Goal: Information Seeking & Learning: Find specific fact

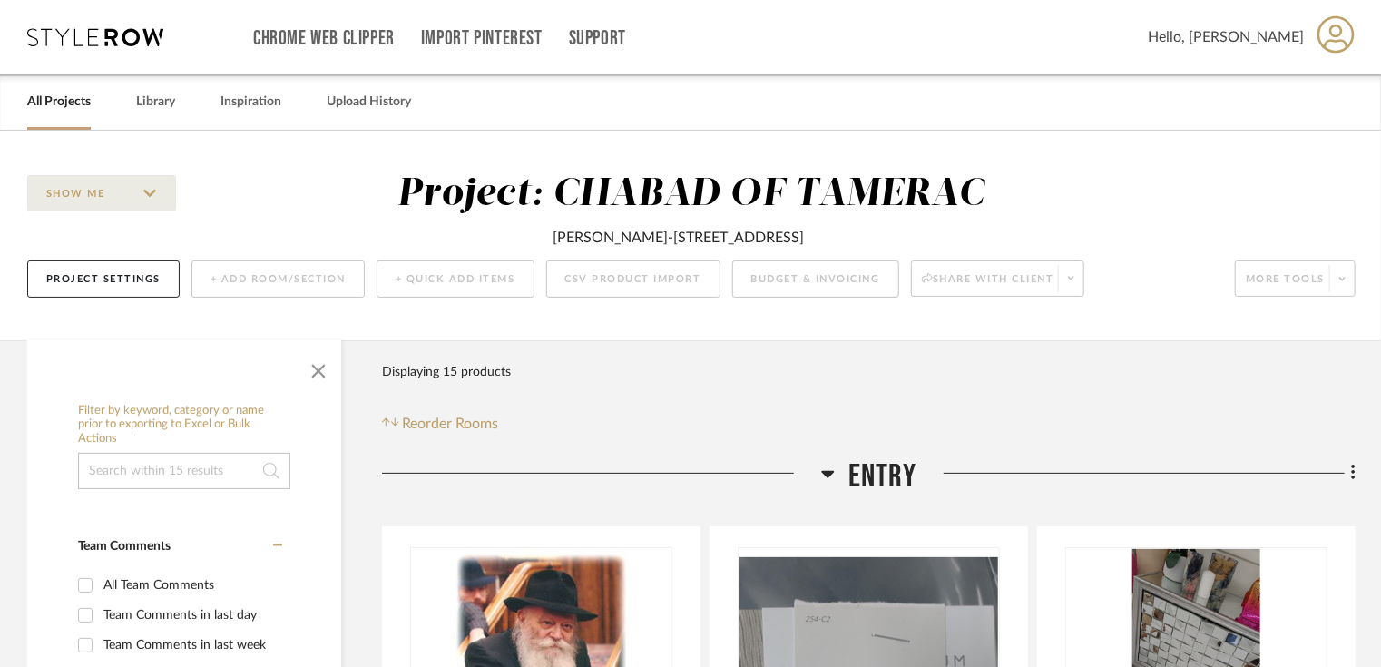
click at [67, 95] on link "All Projects" at bounding box center [59, 102] width 64 height 24
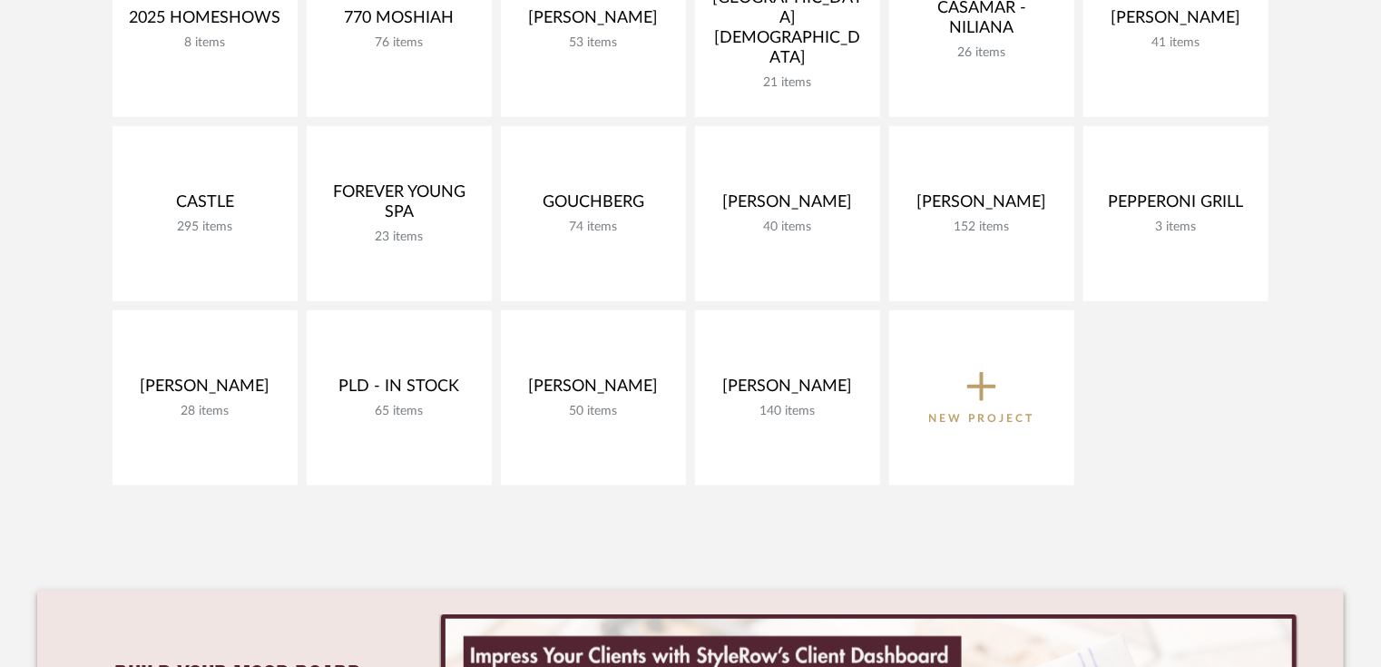
scroll to position [290, 0]
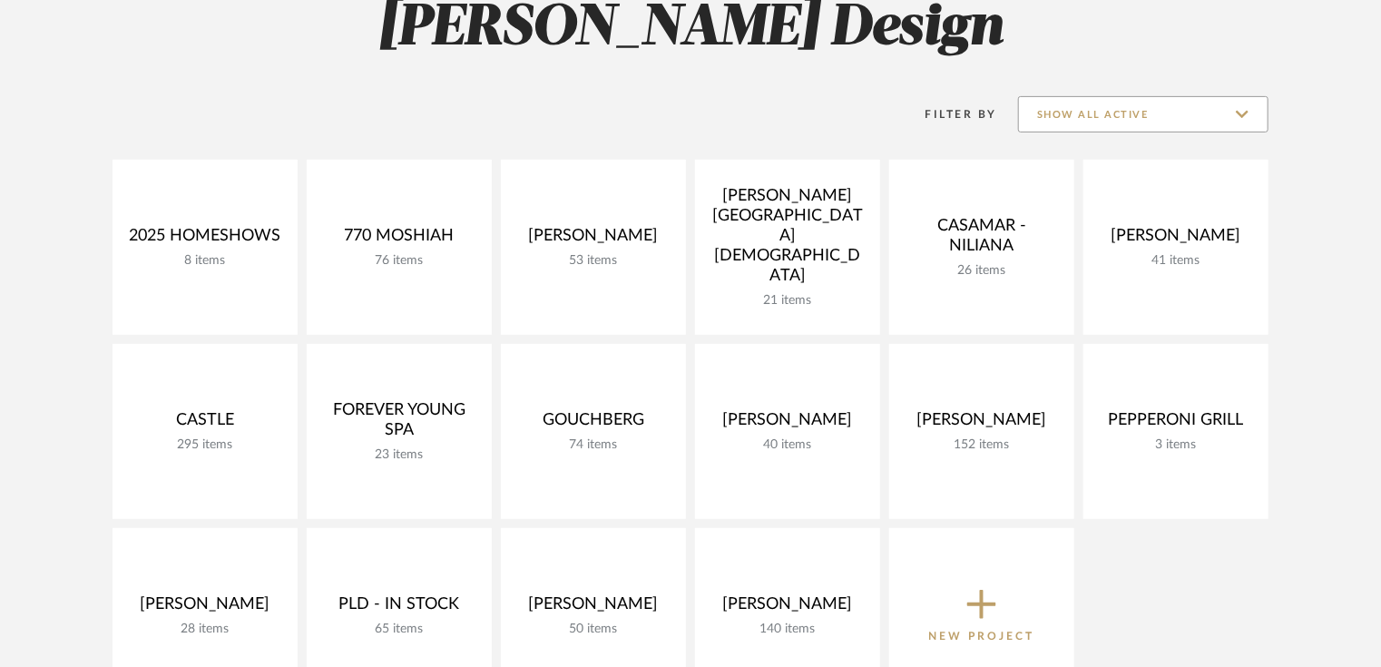
click at [1223, 108] on input "Show All Active" at bounding box center [1143, 114] width 250 height 36
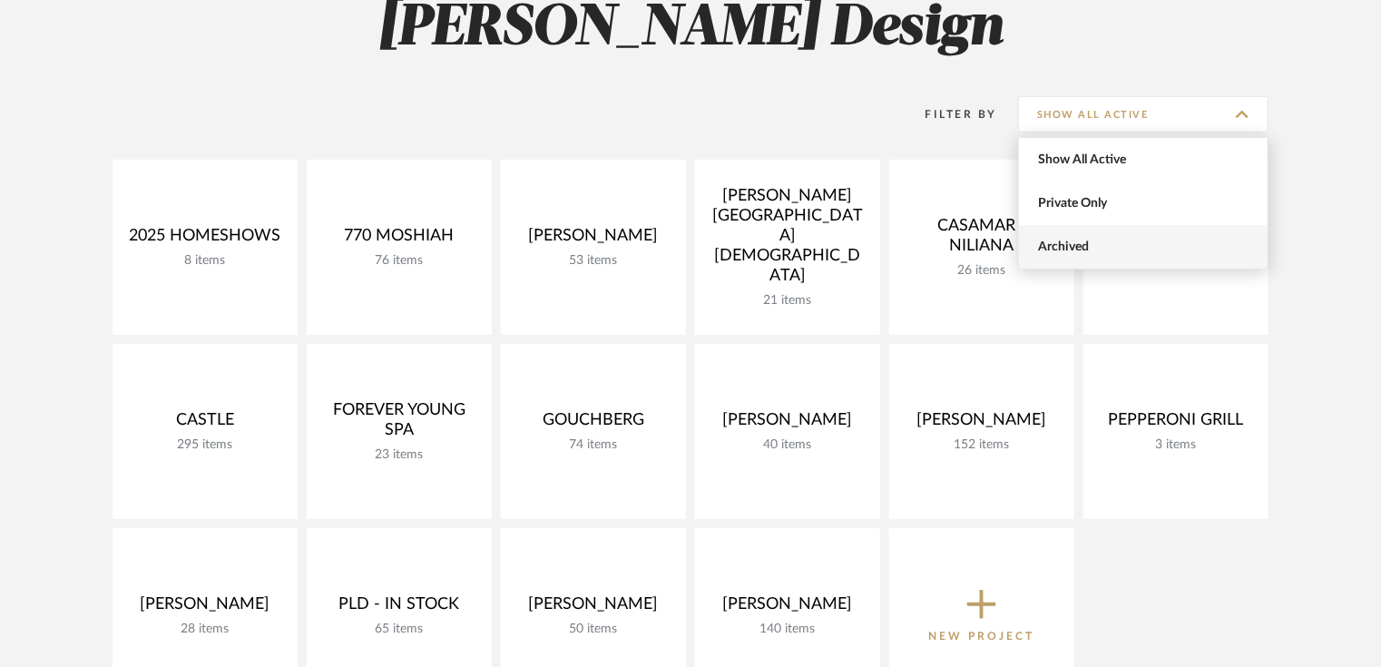
click at [1090, 240] on span "Archived" at bounding box center [1145, 247] width 215 height 15
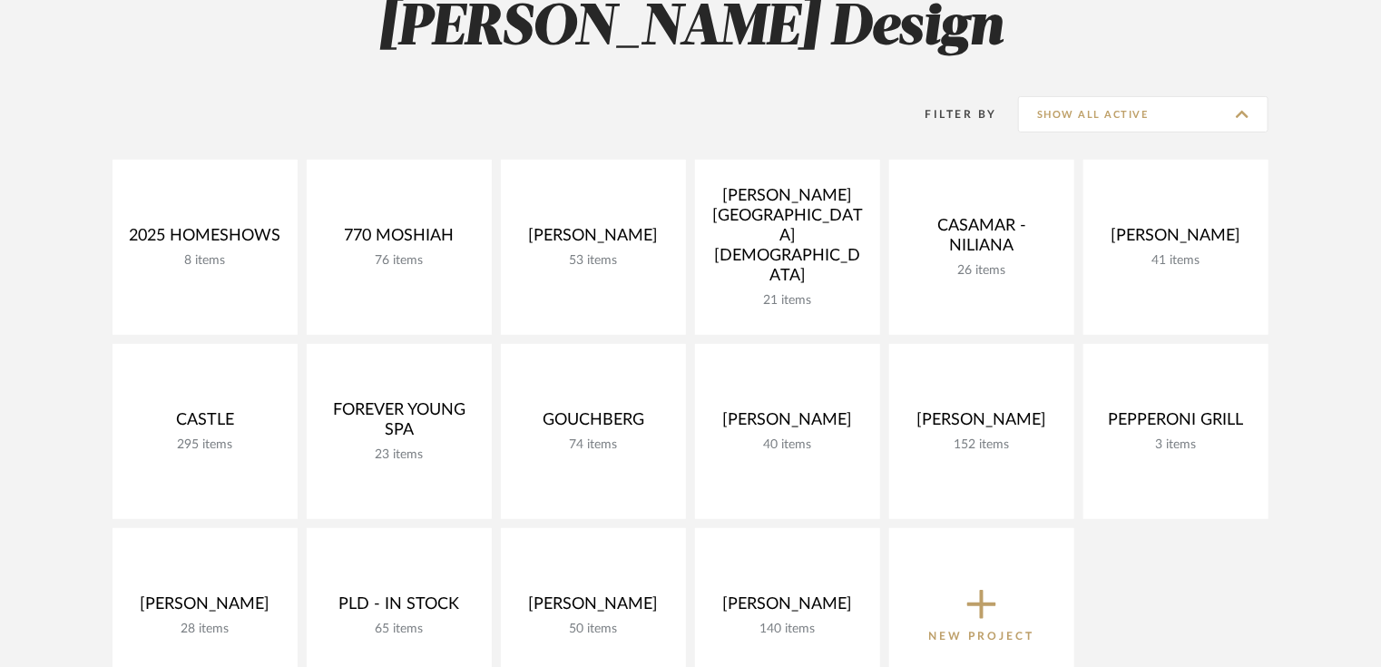
type input "Archived"
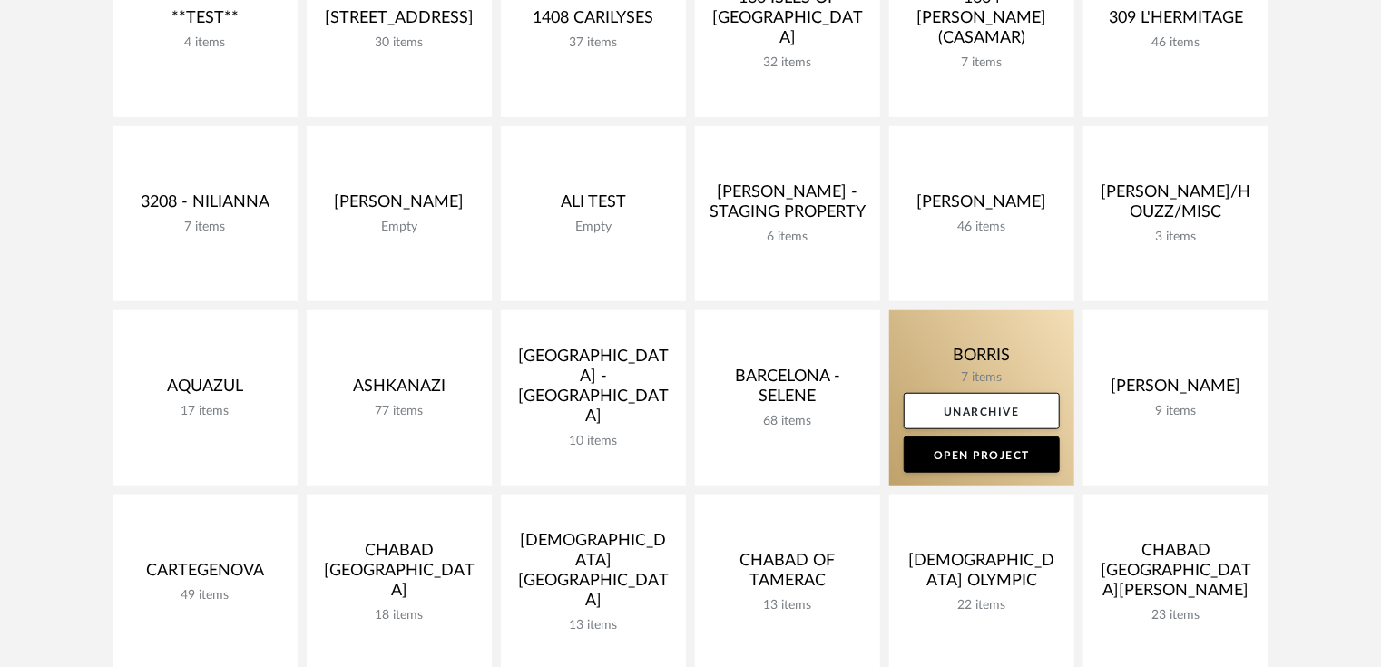
scroll to position [798, 0]
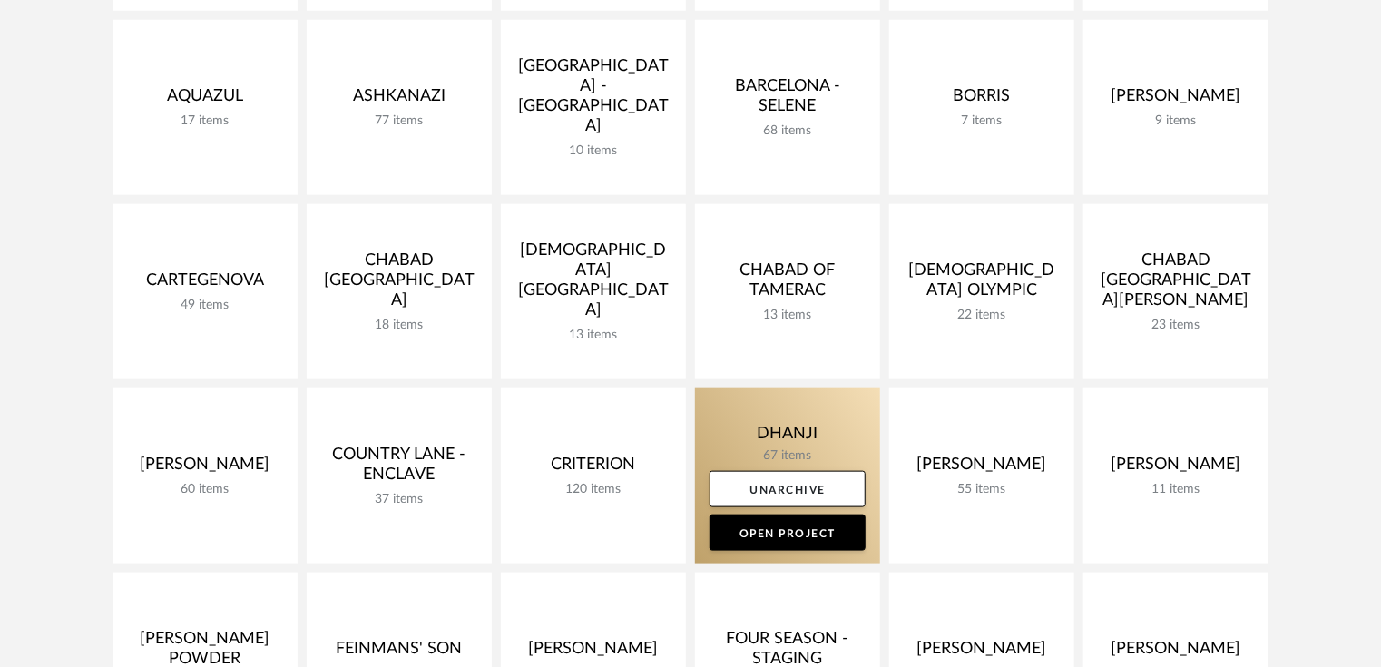
click at [817, 450] on link at bounding box center [787, 475] width 185 height 175
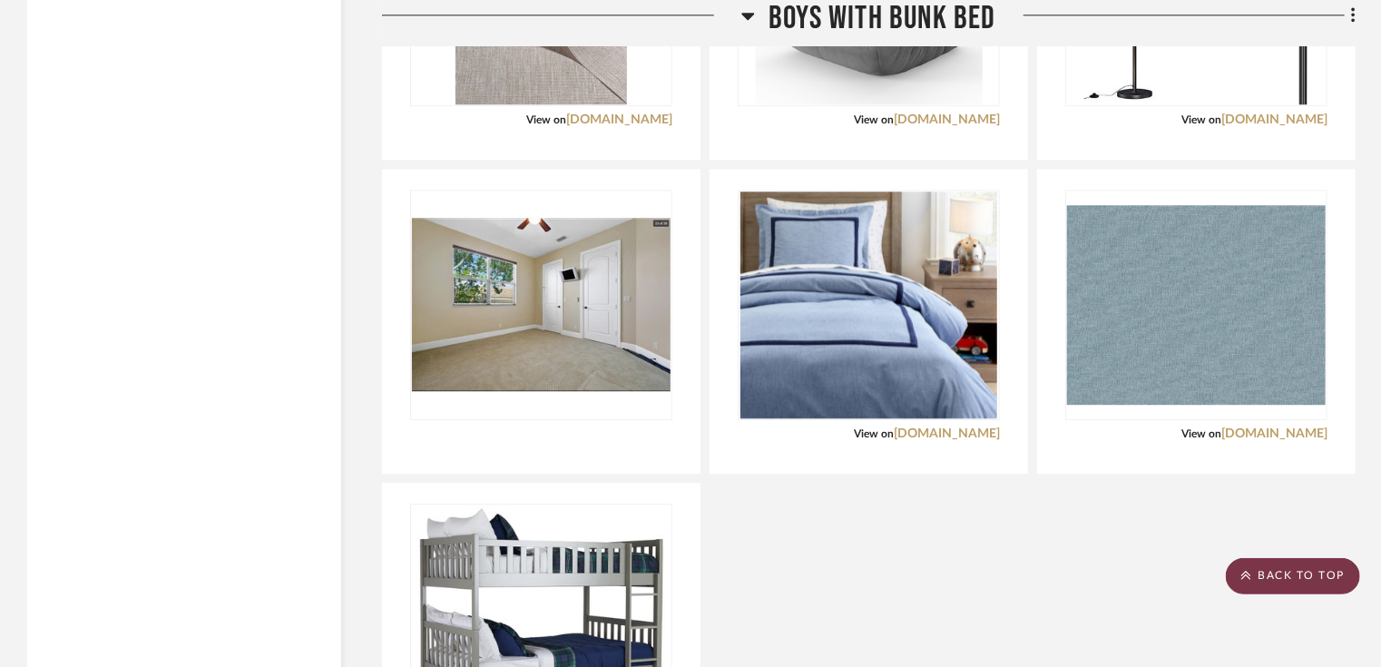
click at [1247, 574] on icon at bounding box center [1245, 575] width 9 height 9
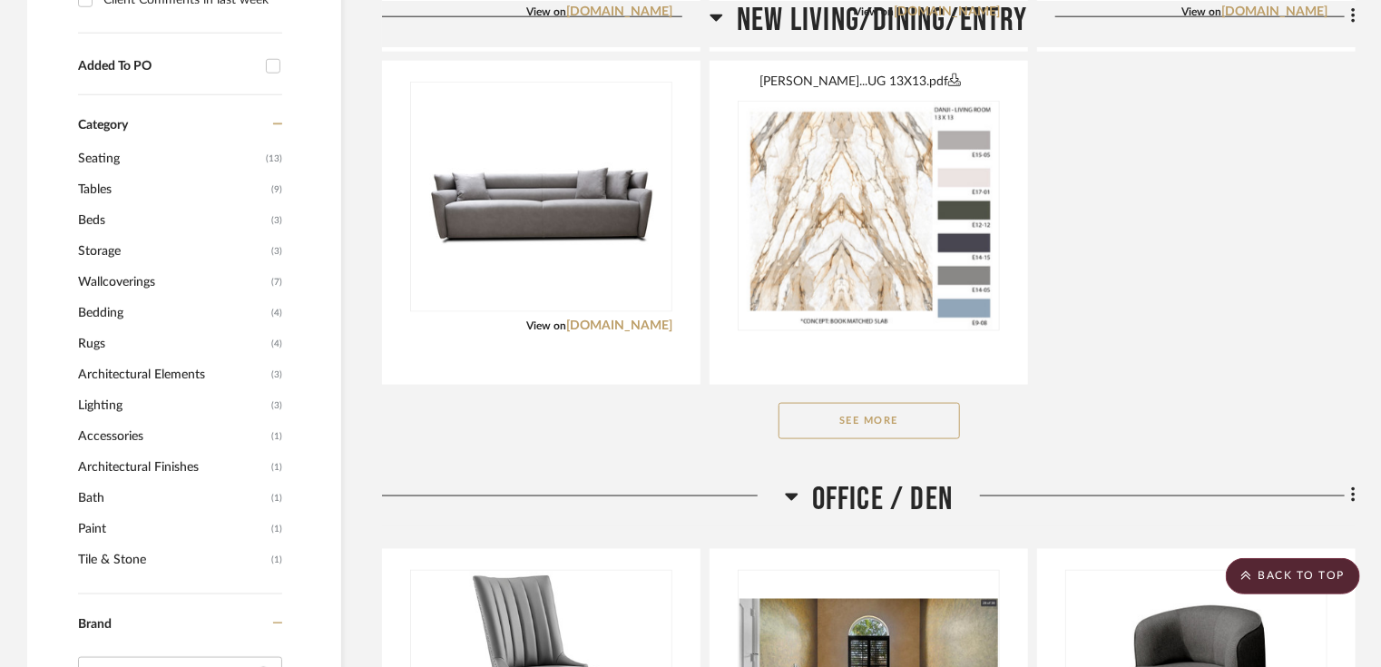
scroll to position [1089, 0]
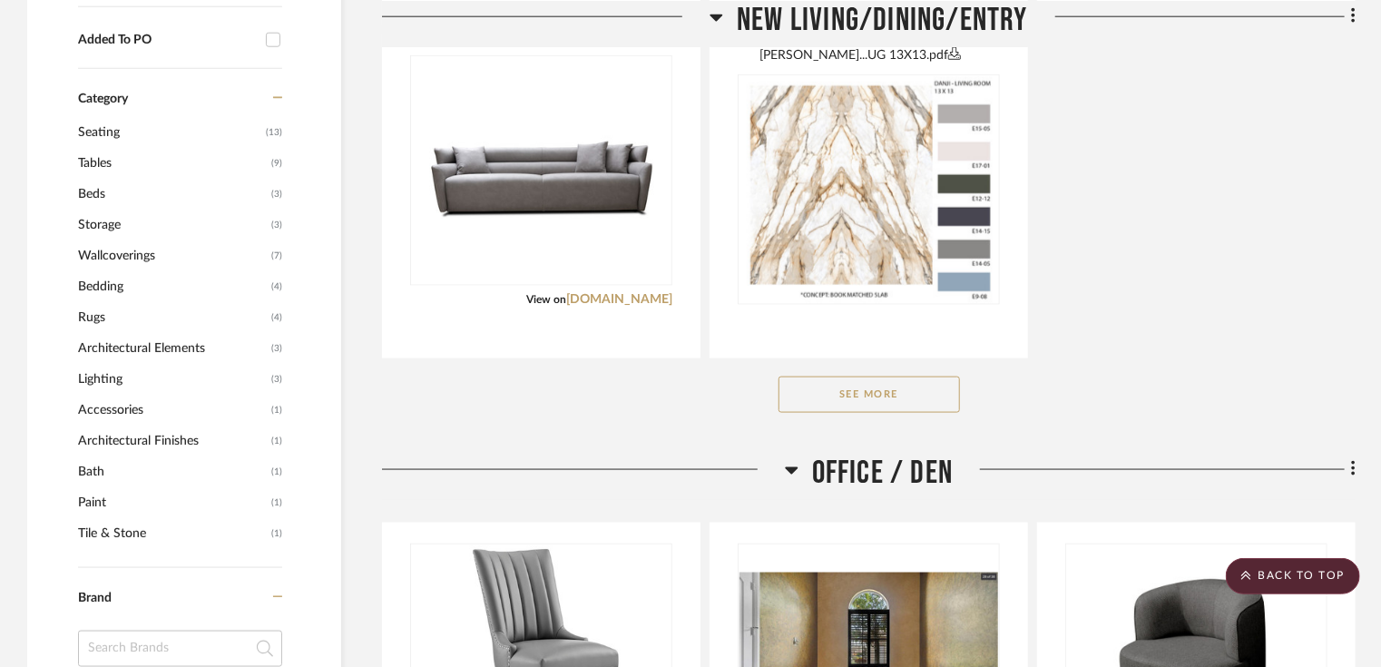
click at [880, 398] on button "See More" at bounding box center [868, 395] width 181 height 36
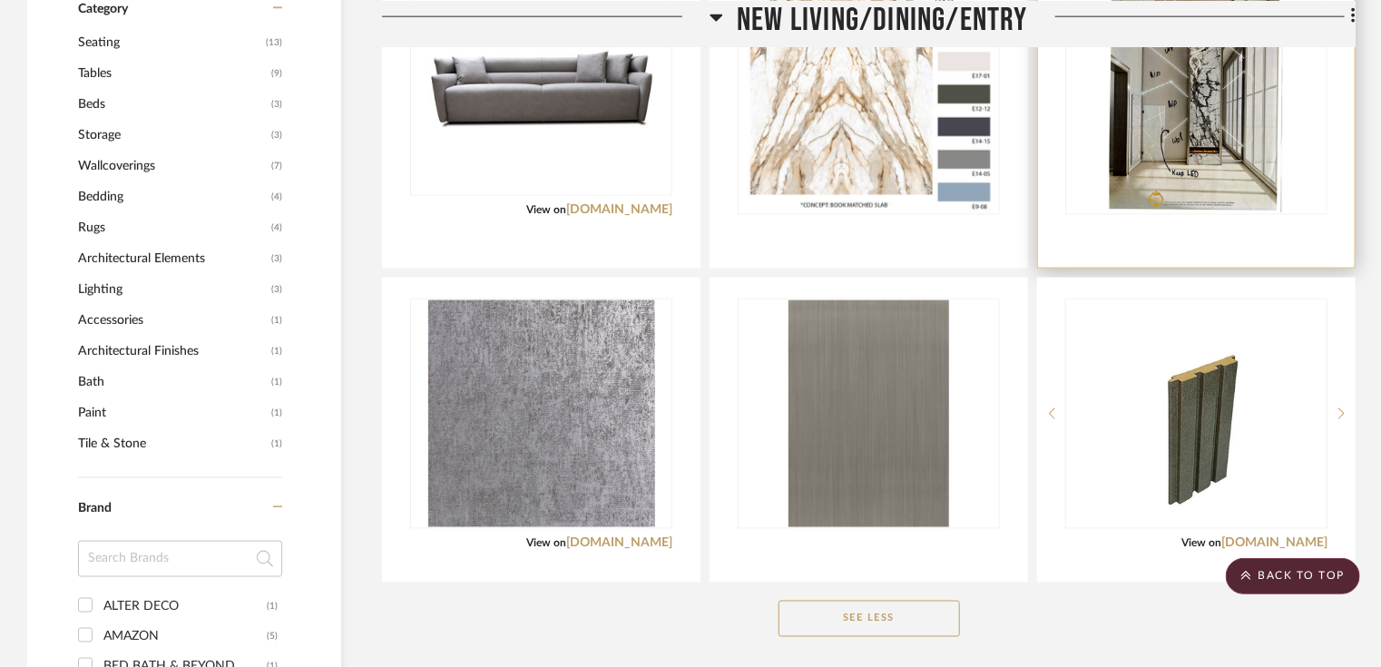
scroll to position [1306, 0]
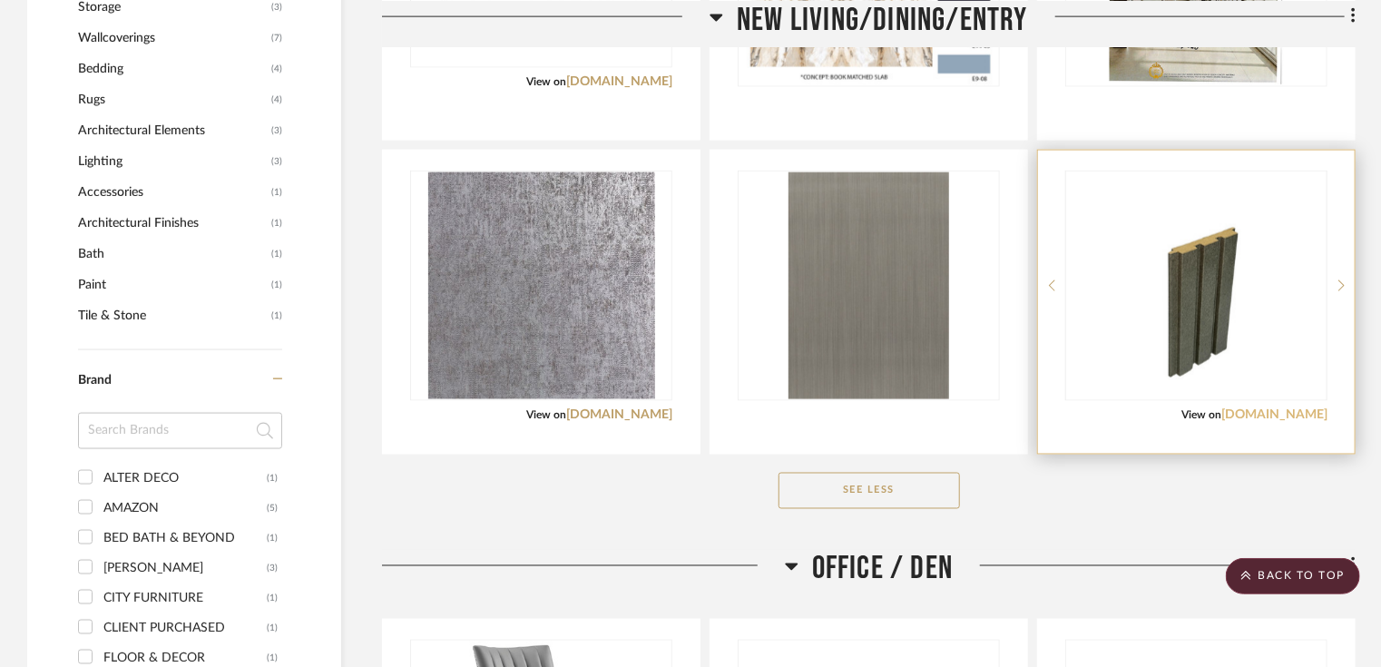
click at [1264, 414] on link "[DOMAIN_NAME]" at bounding box center [1274, 414] width 106 height 13
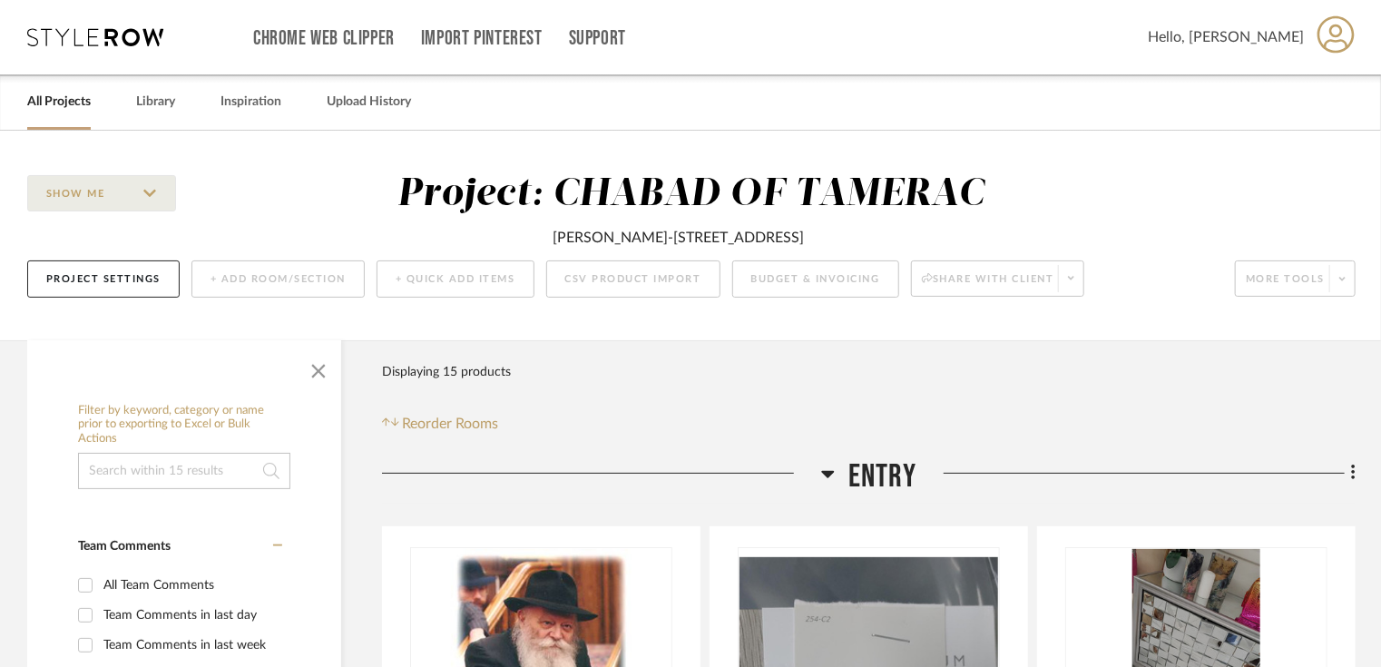
click at [87, 98] on link "All Projects" at bounding box center [59, 102] width 64 height 24
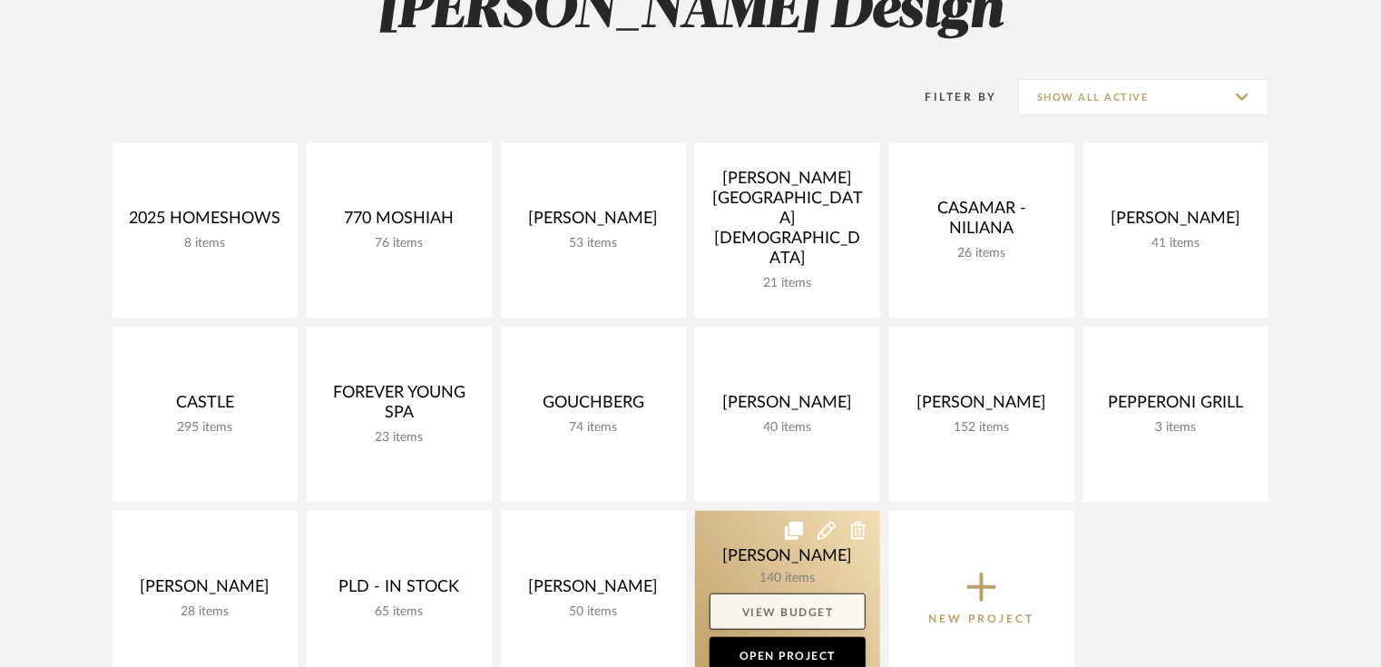
scroll to position [435, 0]
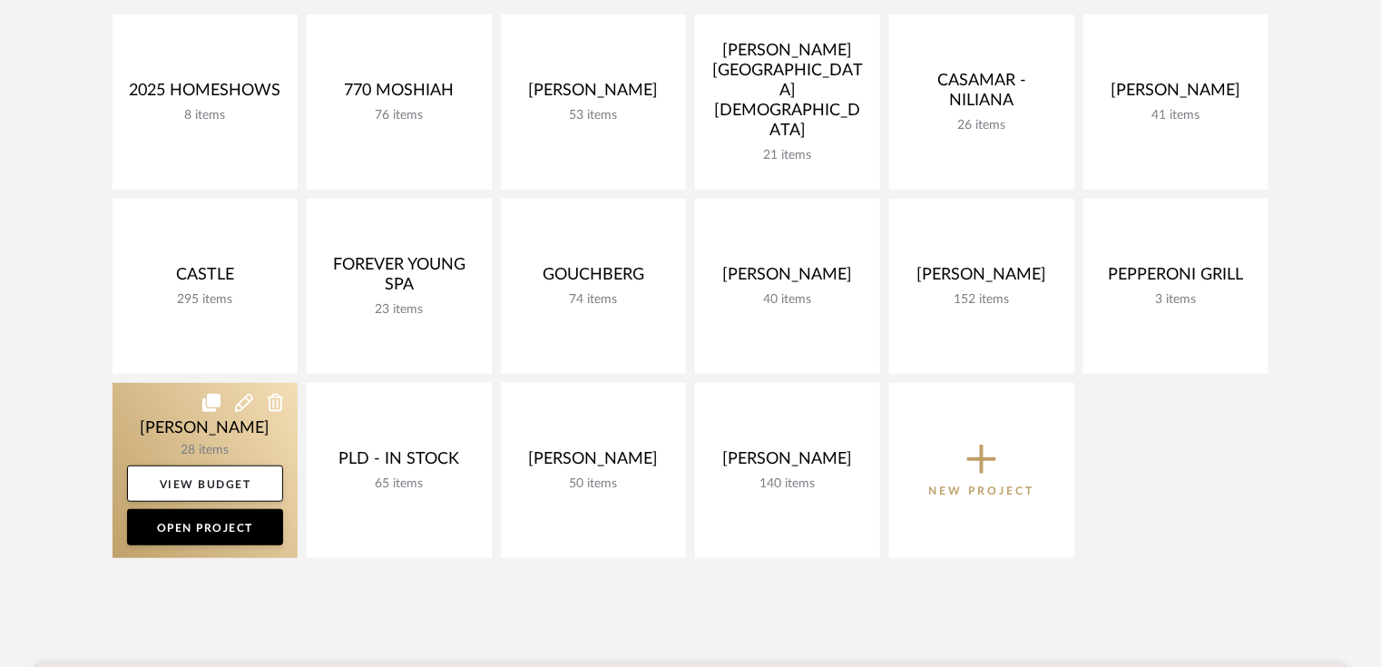
click at [226, 447] on link at bounding box center [204, 470] width 185 height 175
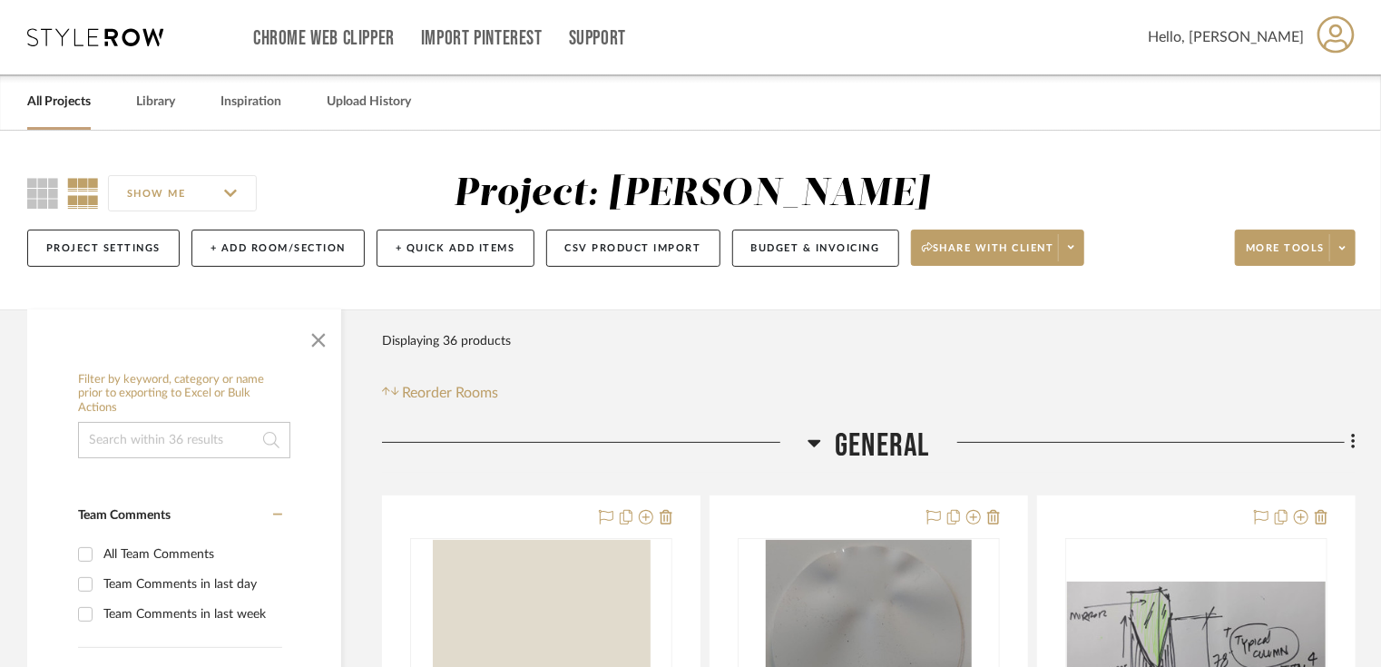
click at [69, 96] on link "All Projects" at bounding box center [59, 102] width 64 height 24
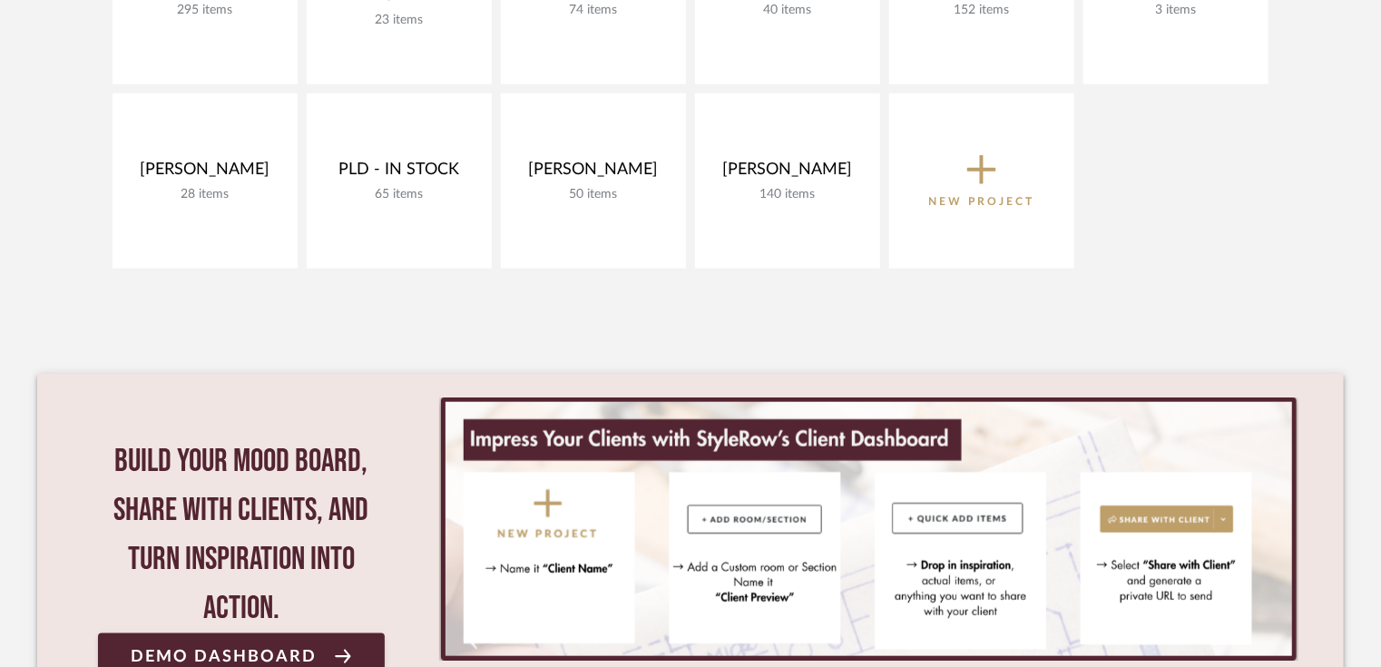
scroll to position [726, 0]
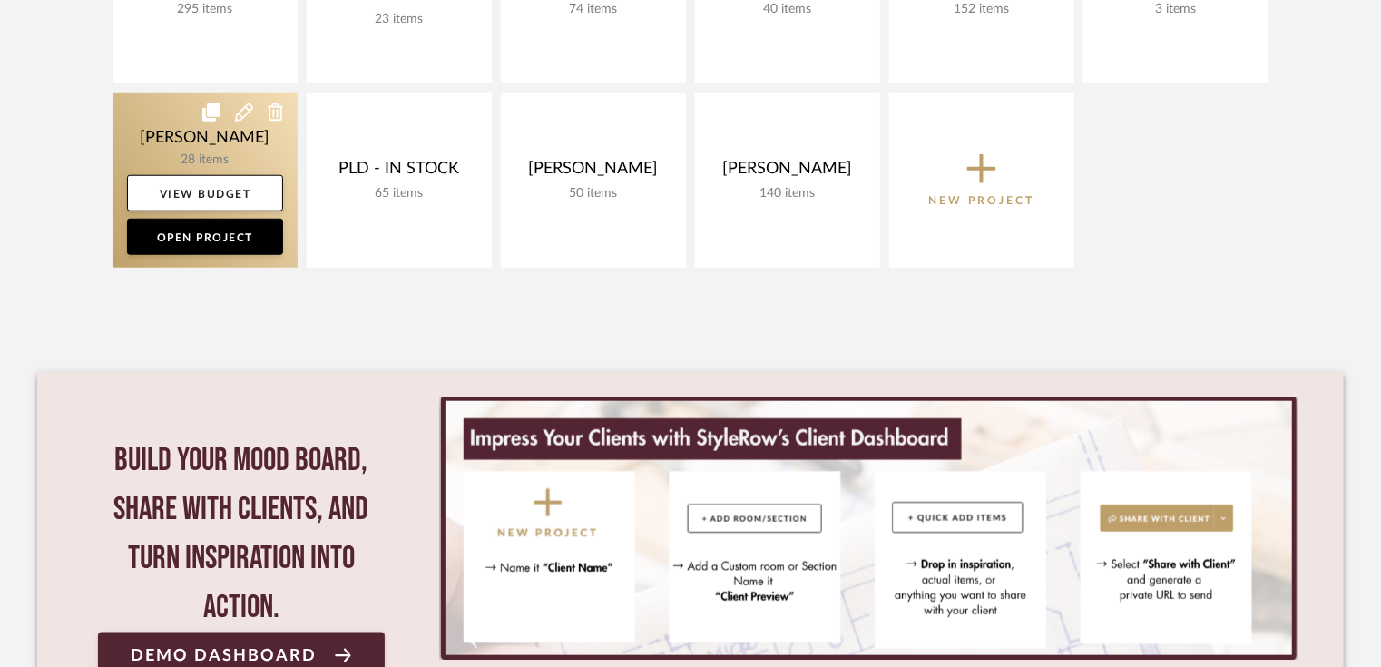
click at [229, 132] on link at bounding box center [204, 180] width 185 height 175
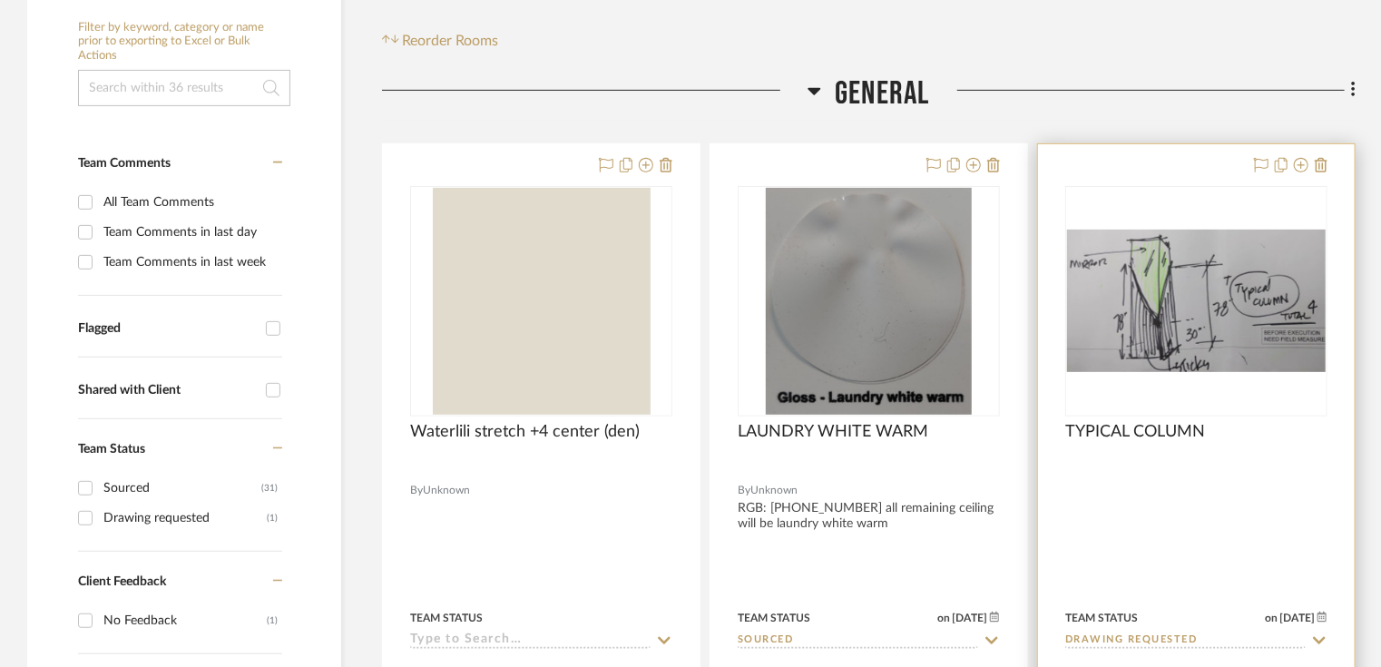
scroll to position [363, 0]
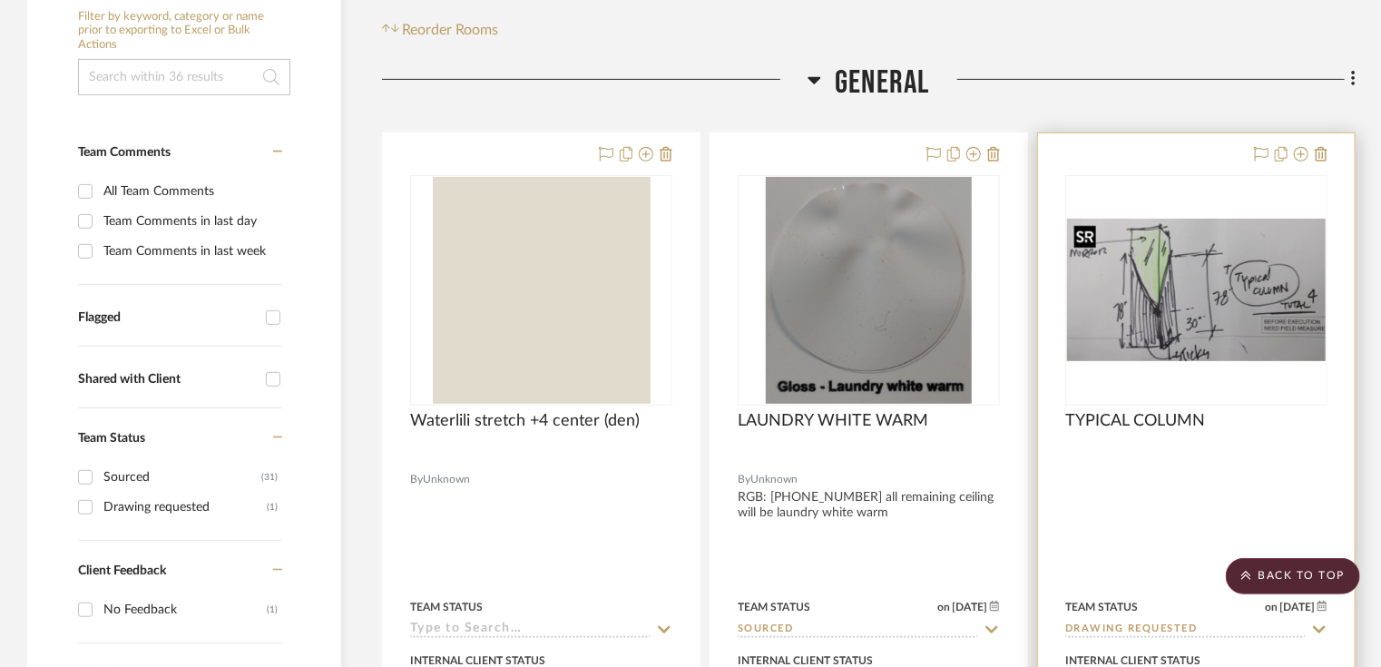
click at [1147, 308] on img "0" at bounding box center [1196, 290] width 259 height 142
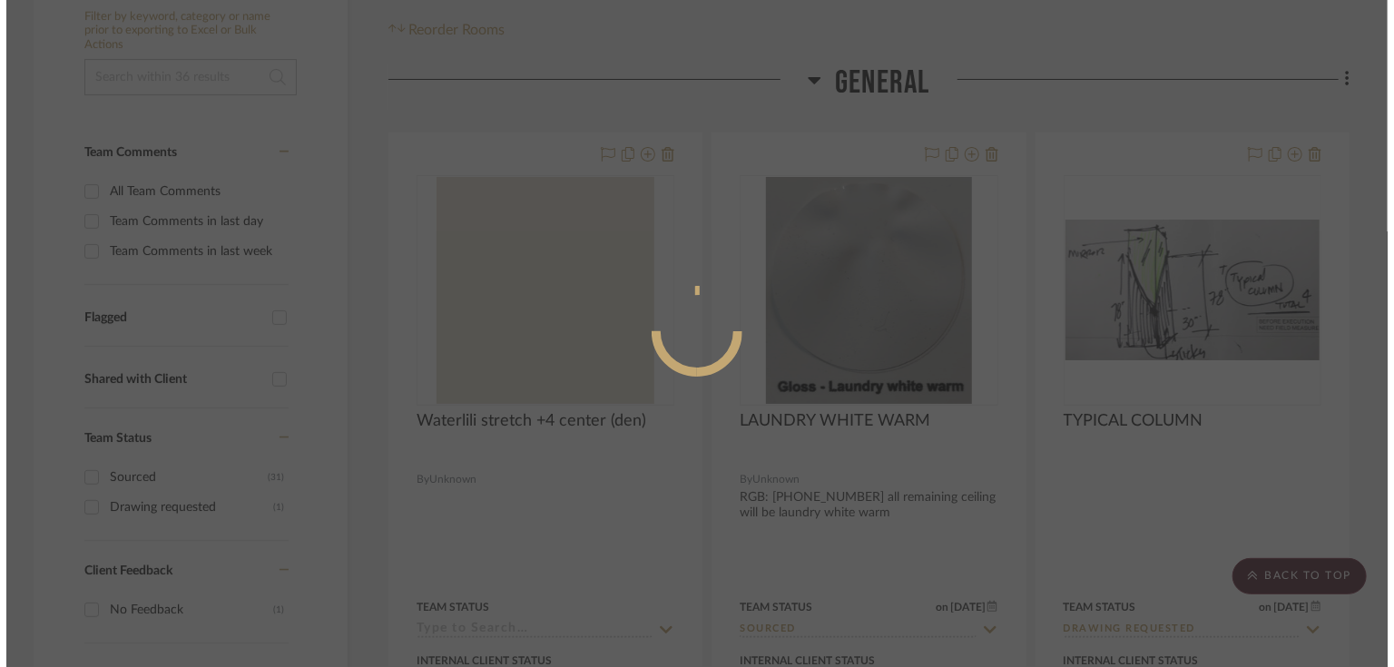
scroll to position [0, 0]
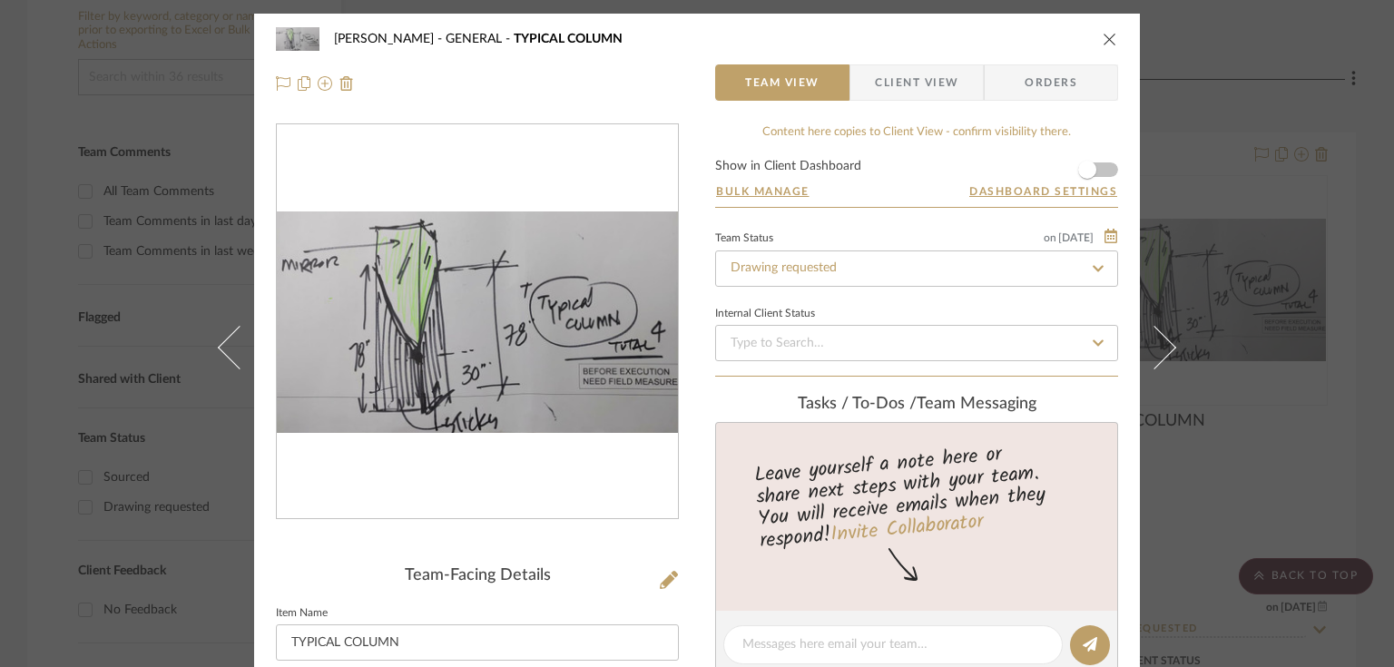
drag, startPoint x: 1108, startPoint y: 42, endPoint x: 870, endPoint y: 160, distance: 265.3
click at [1108, 42] on icon "close" at bounding box center [1109, 39] width 15 height 15
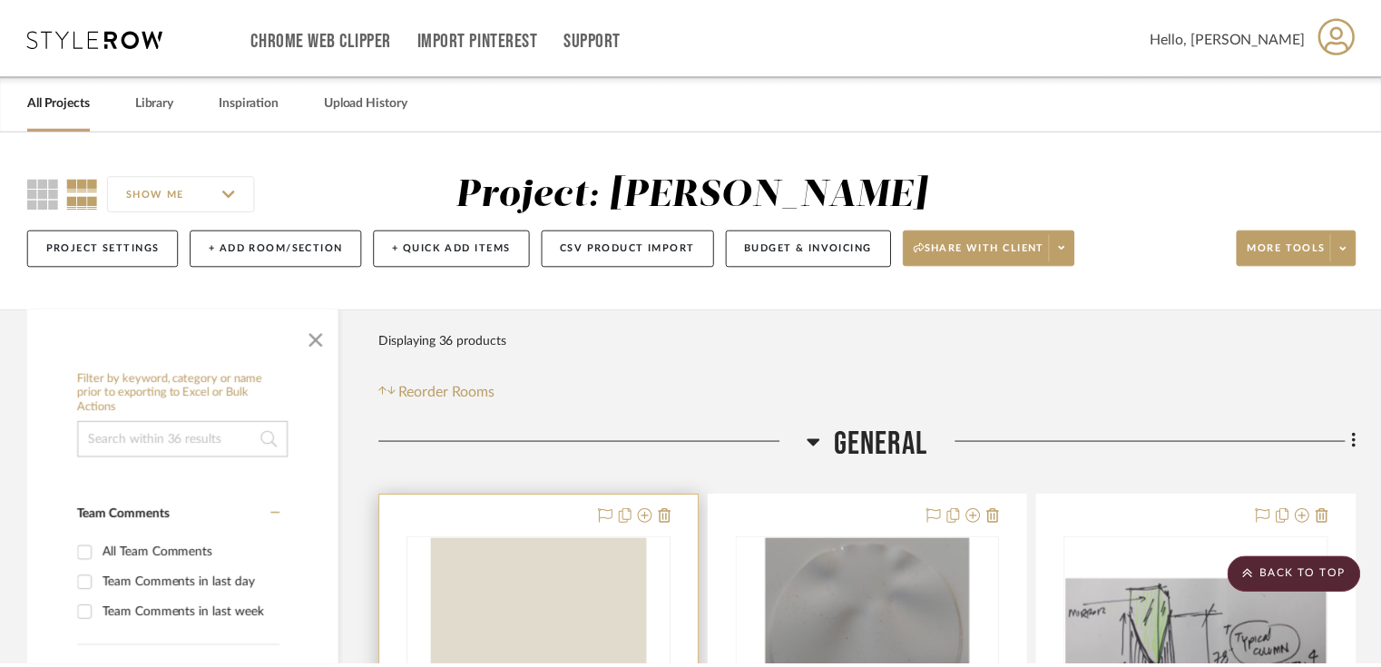
scroll to position [363, 0]
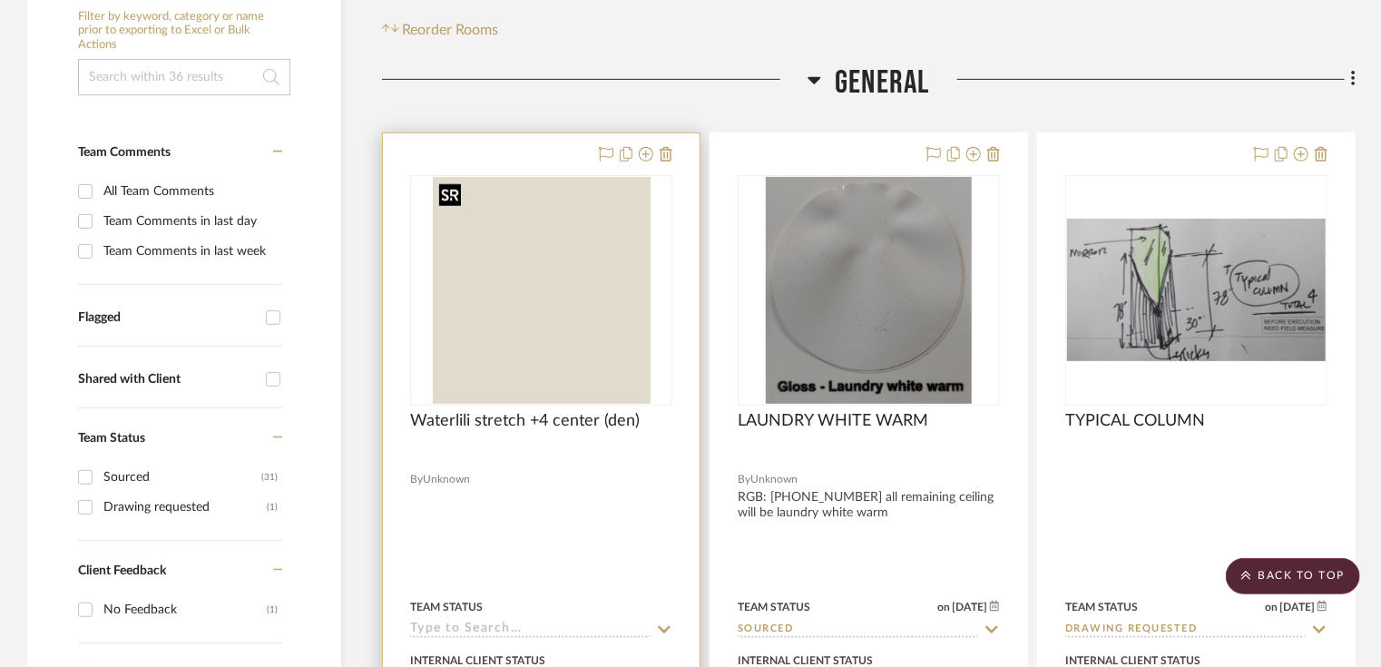
click at [523, 372] on img "0" at bounding box center [542, 290] width 218 height 227
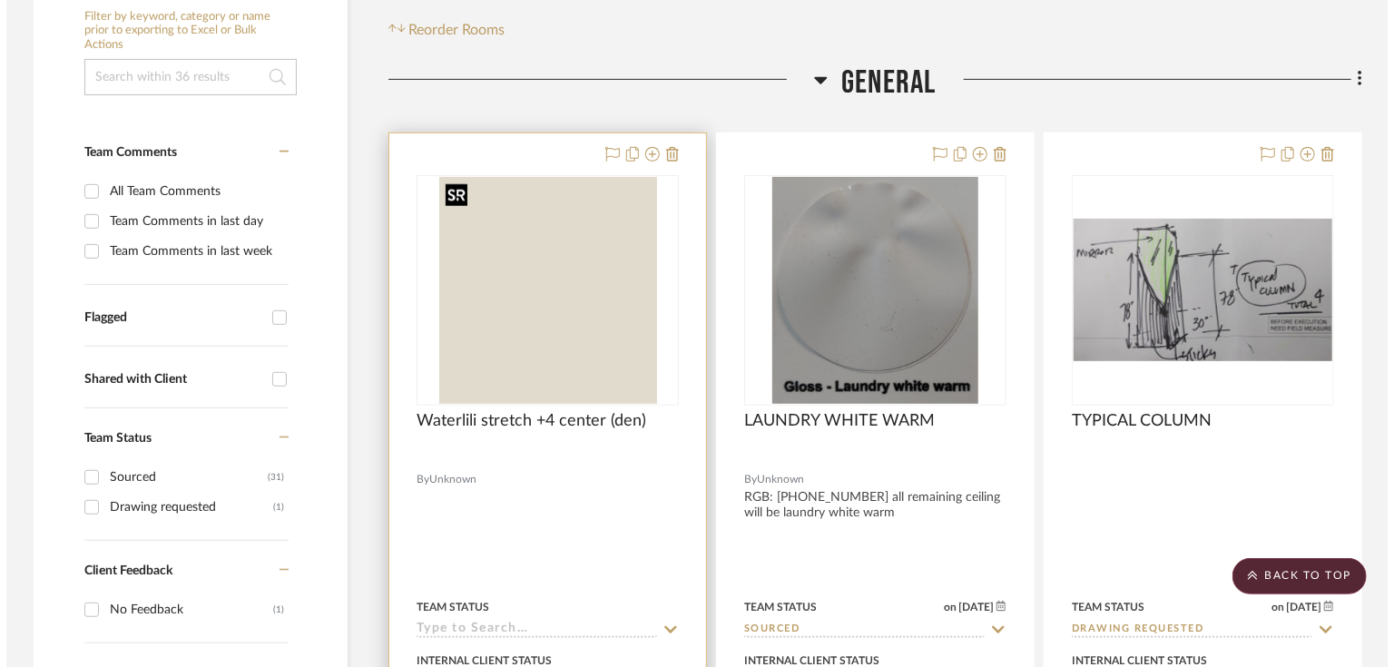
scroll to position [0, 0]
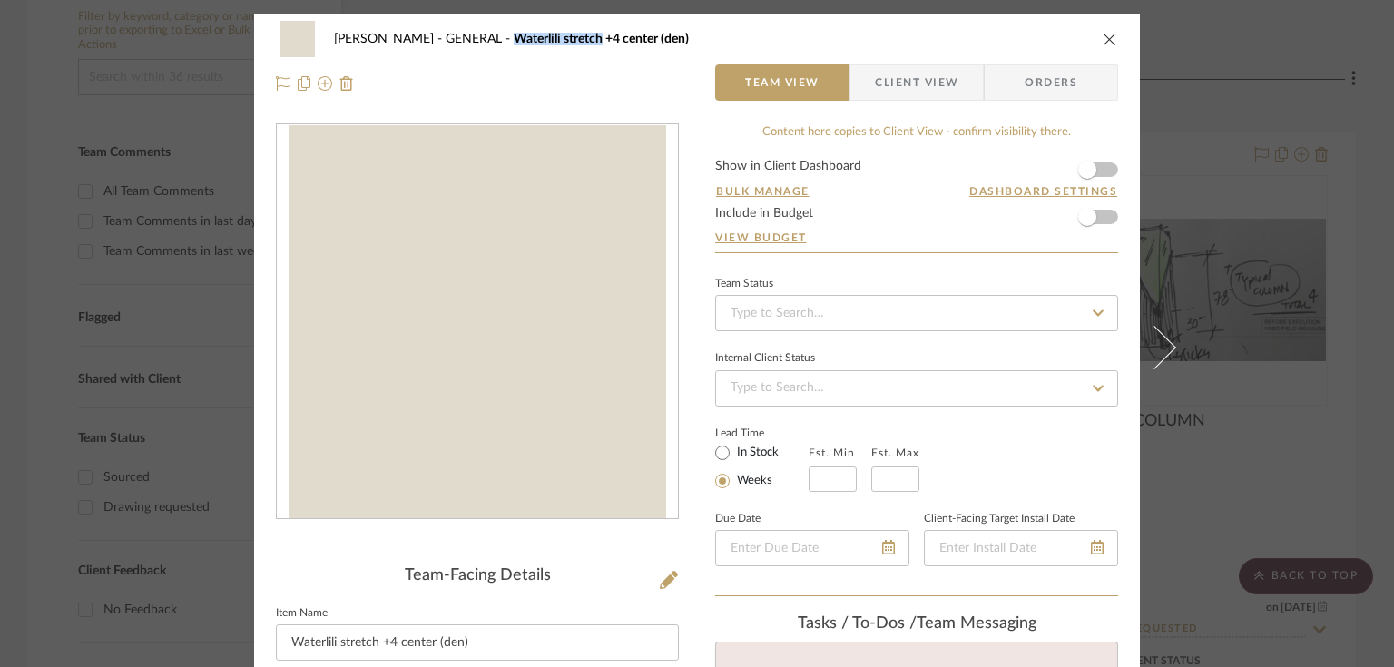
drag, startPoint x: 497, startPoint y: 34, endPoint x: 584, endPoint y: 36, distance: 87.1
click at [584, 36] on span "Waterlili stretch +4 center (den)" at bounding box center [600, 39] width 175 height 13
copy span "Waterlili stretch"
drag, startPoint x: 586, startPoint y: 37, endPoint x: 640, endPoint y: 42, distance: 53.7
click at [640, 42] on span "Waterlili stretch +4 center (den)" at bounding box center [600, 39] width 175 height 13
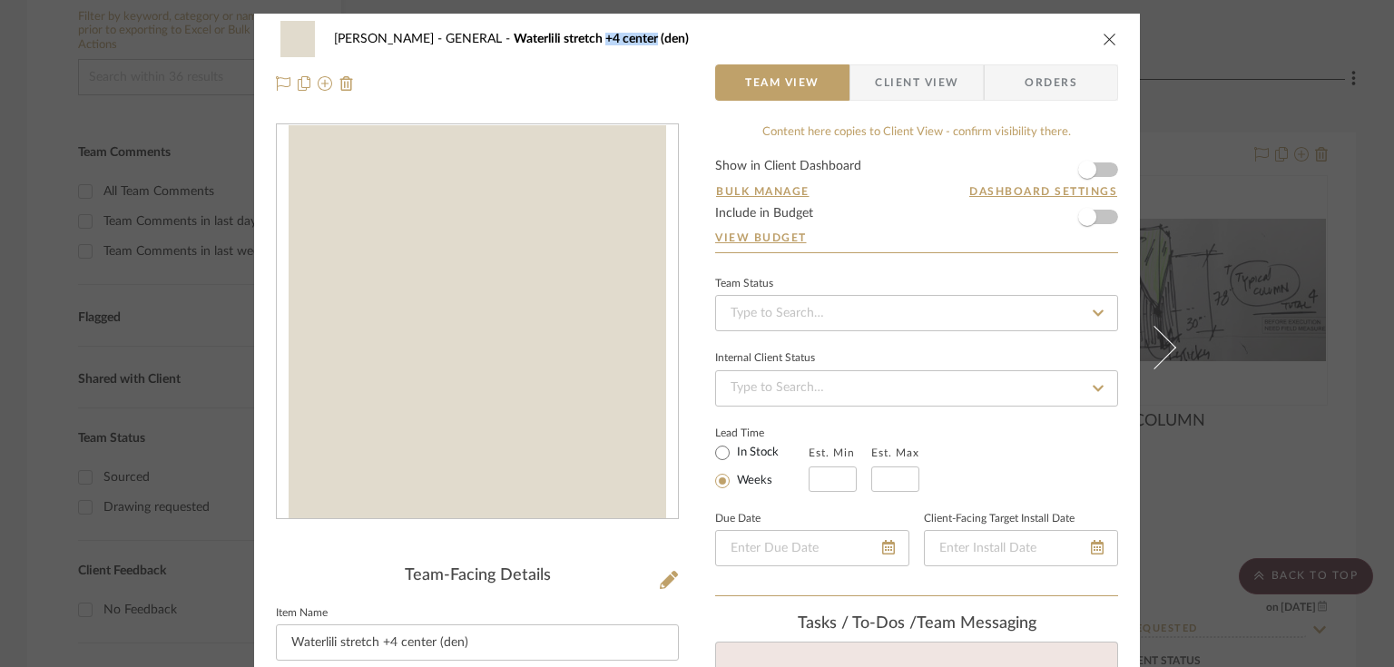
copy span "+4 center"
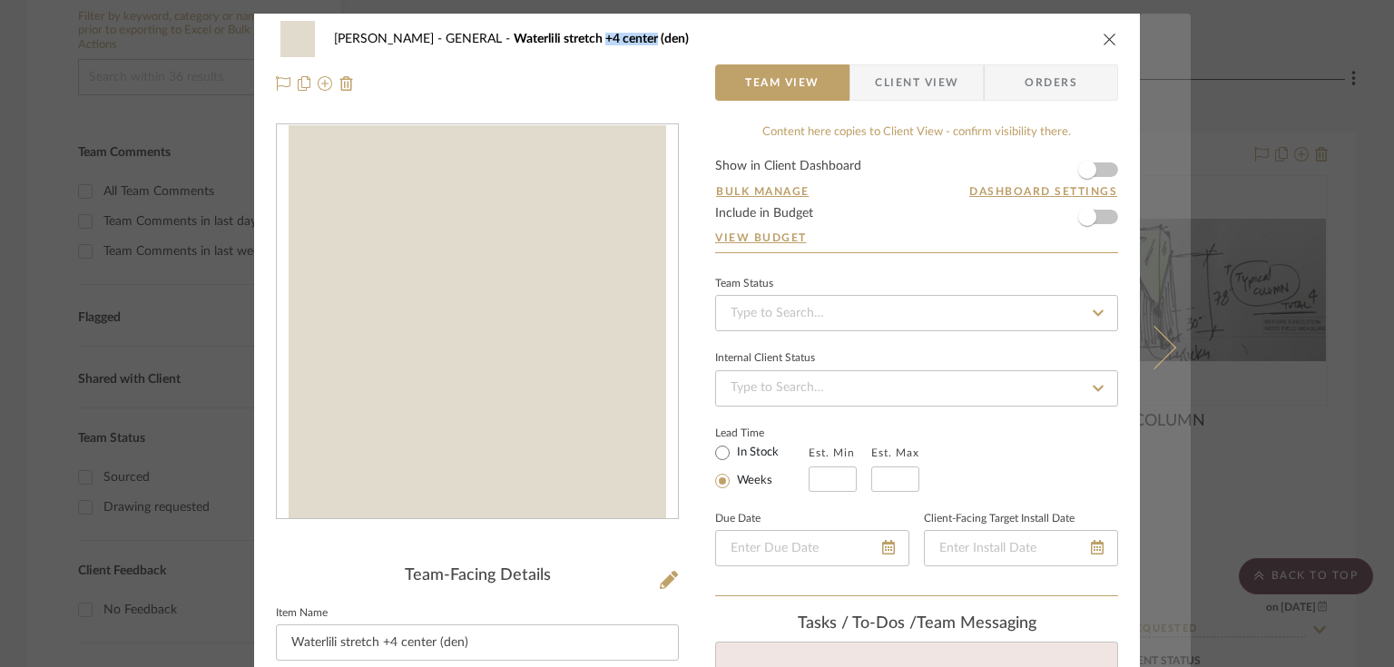
click at [1153, 334] on icon at bounding box center [1154, 347] width 44 height 44
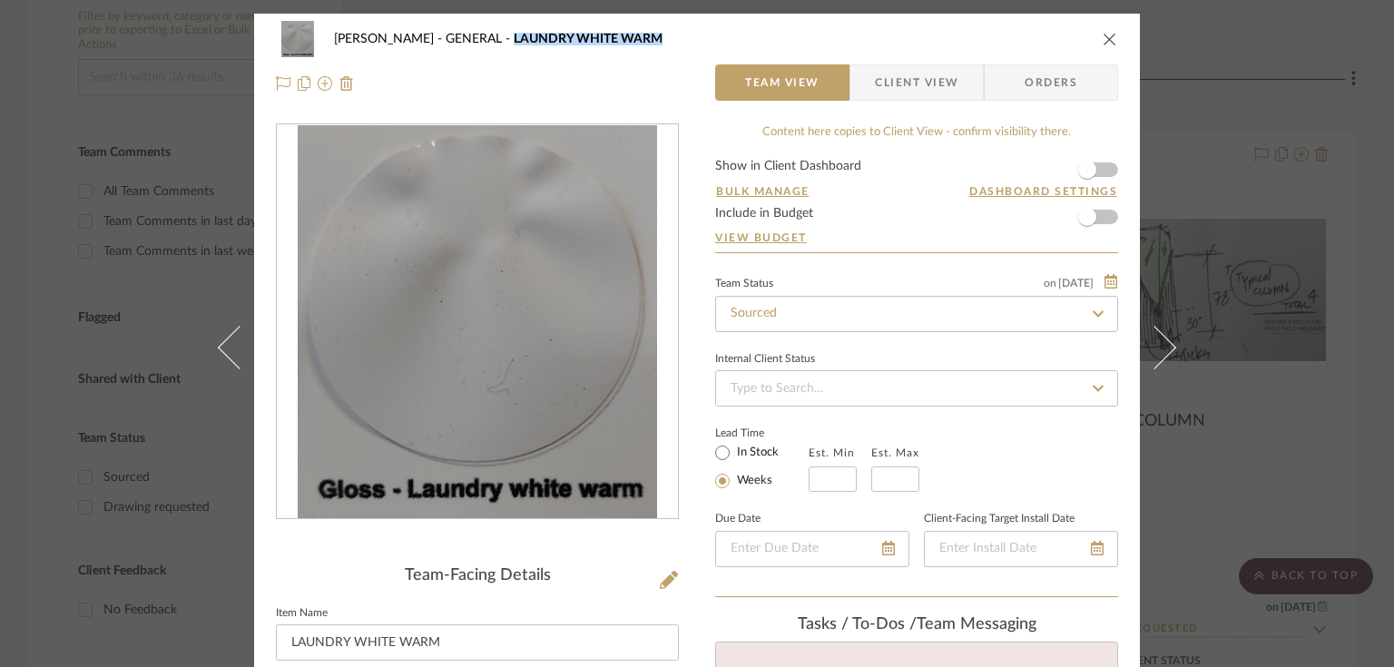
drag, startPoint x: 494, startPoint y: 35, endPoint x: 653, endPoint y: 42, distance: 159.8
click at [653, 42] on div "PERLA SELENE GENERAL LAUNDRY WHITE WARM" at bounding box center [710, 39] width 753 height 13
copy span "LAUNDRY WHITE WARM"
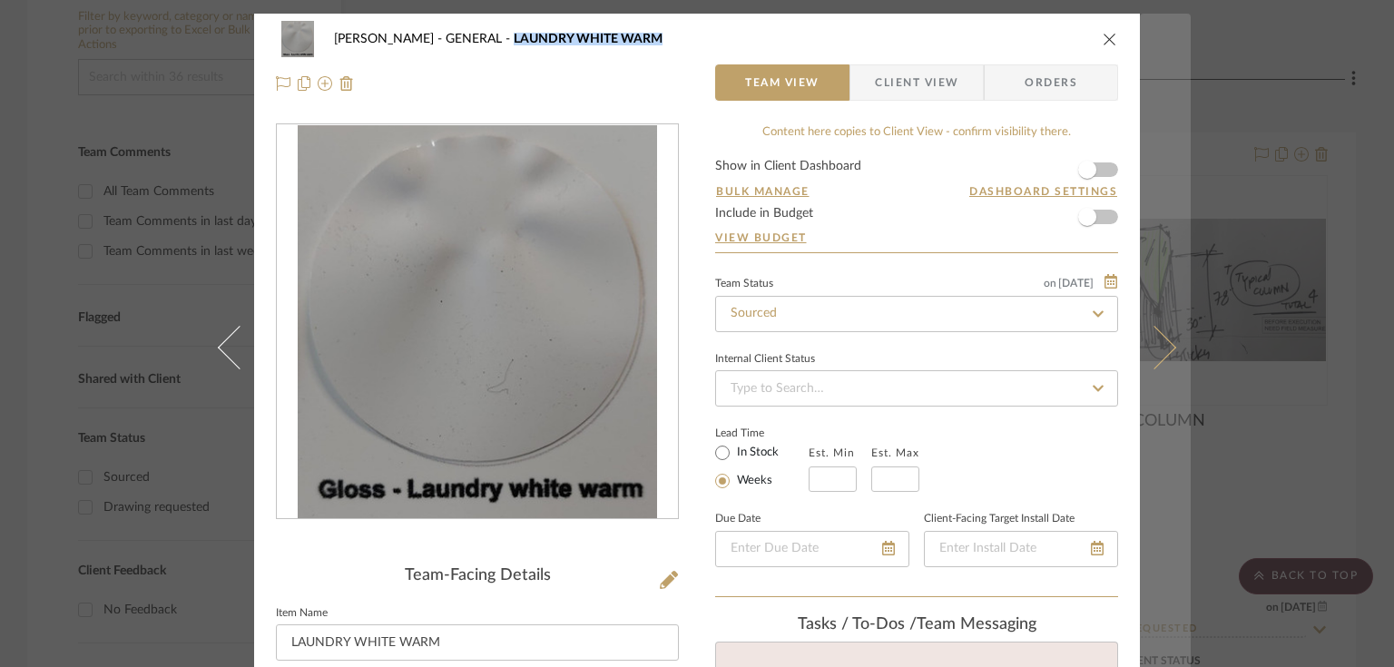
click at [1149, 337] on icon at bounding box center [1154, 347] width 44 height 44
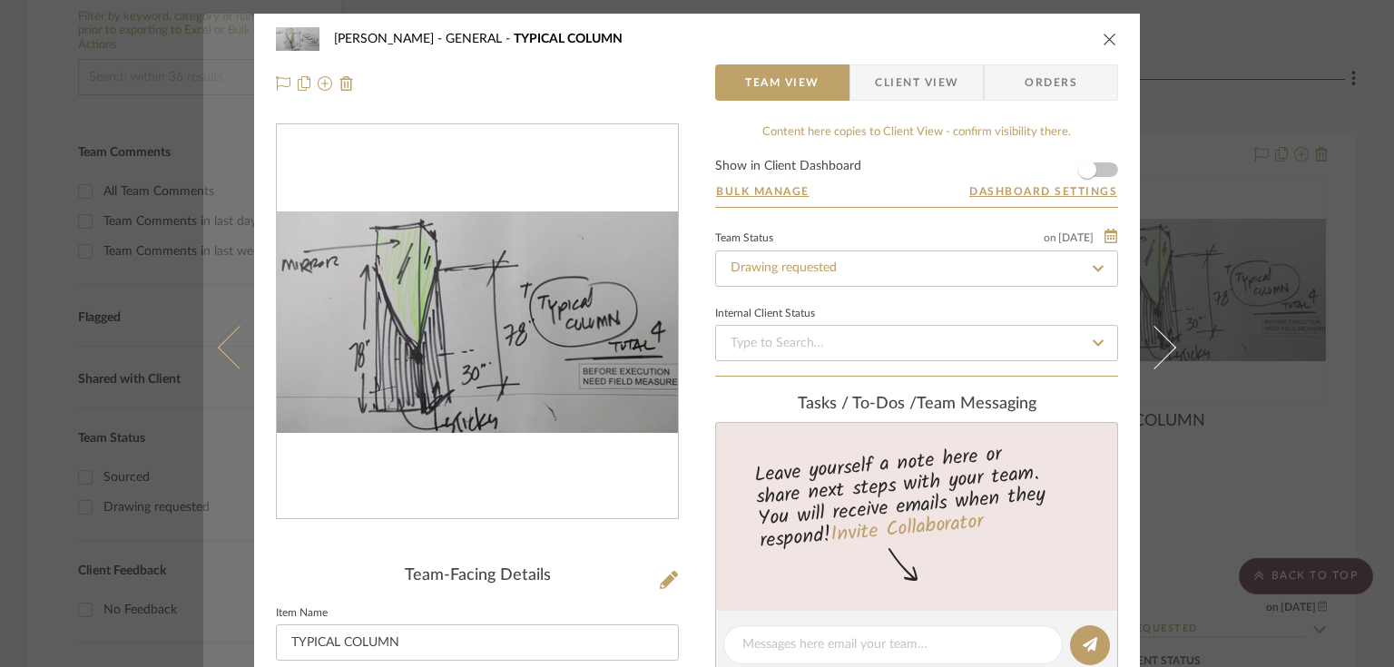
click at [235, 350] on icon at bounding box center [240, 347] width 44 height 44
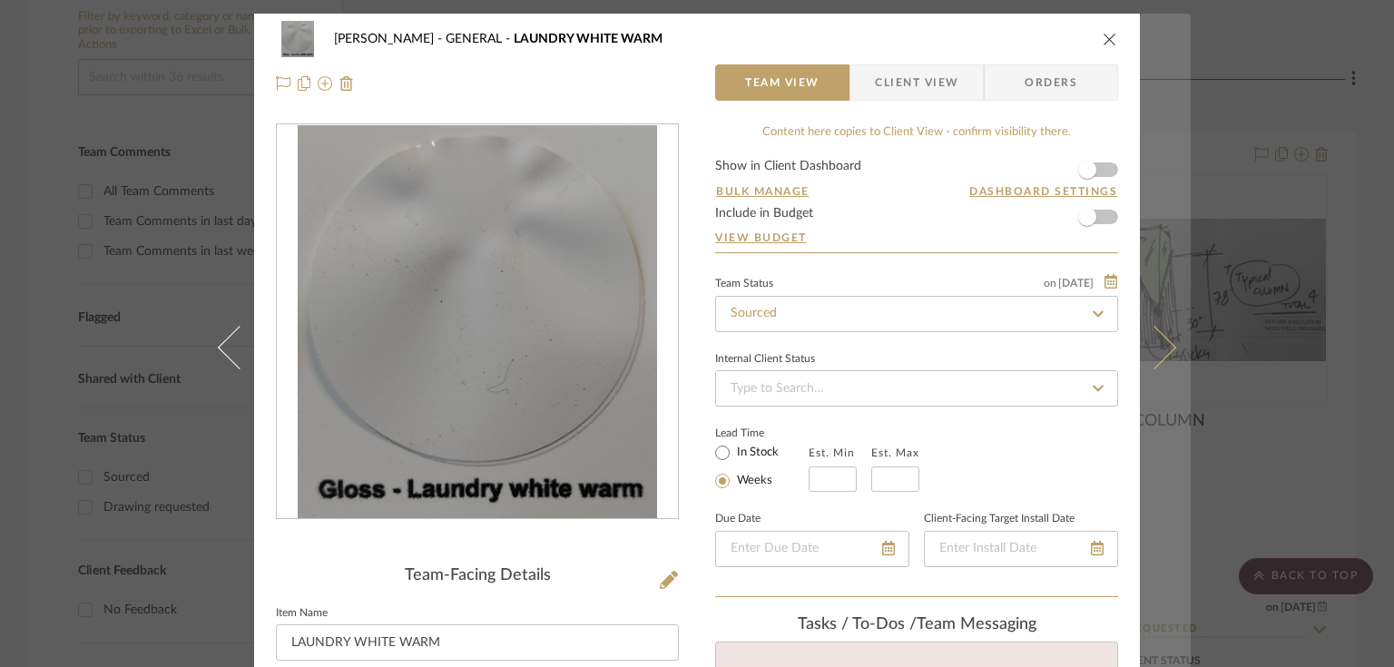
click at [1159, 340] on icon at bounding box center [1154, 347] width 44 height 44
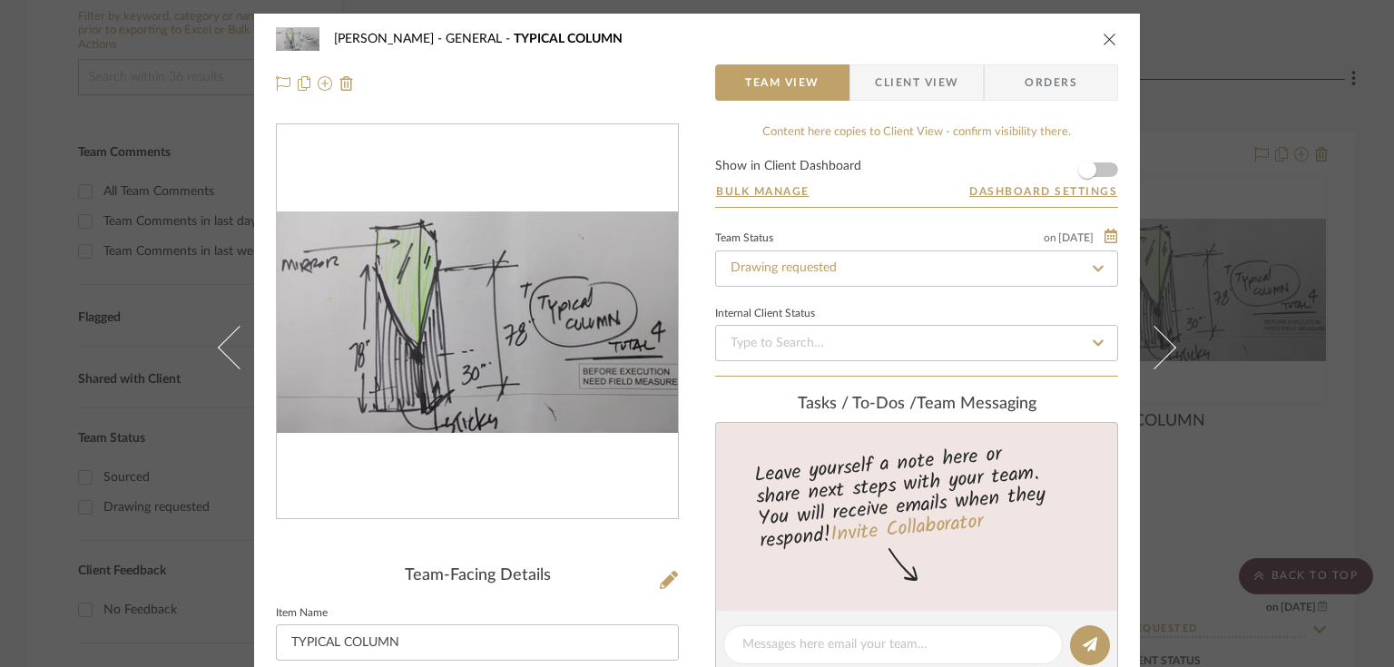
click at [583, 304] on img "0" at bounding box center [477, 322] width 401 height 222
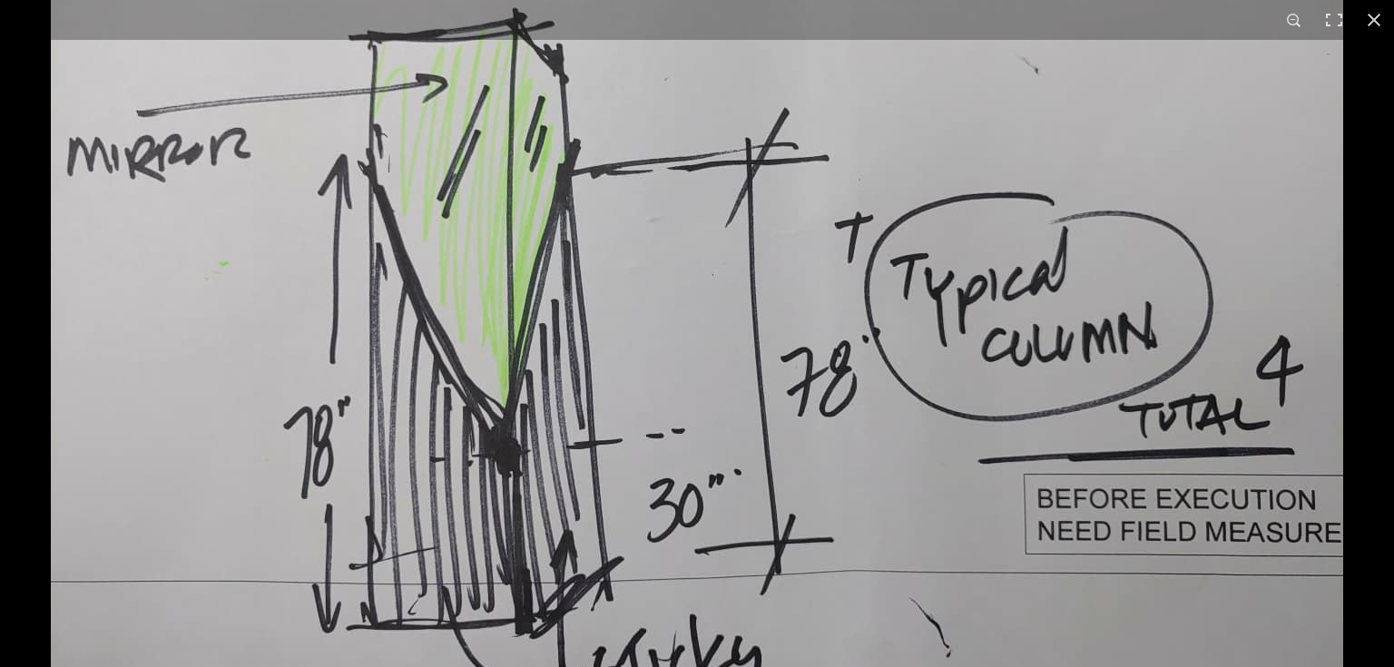
click at [1261, 222] on img at bounding box center [697, 341] width 1292 height 714
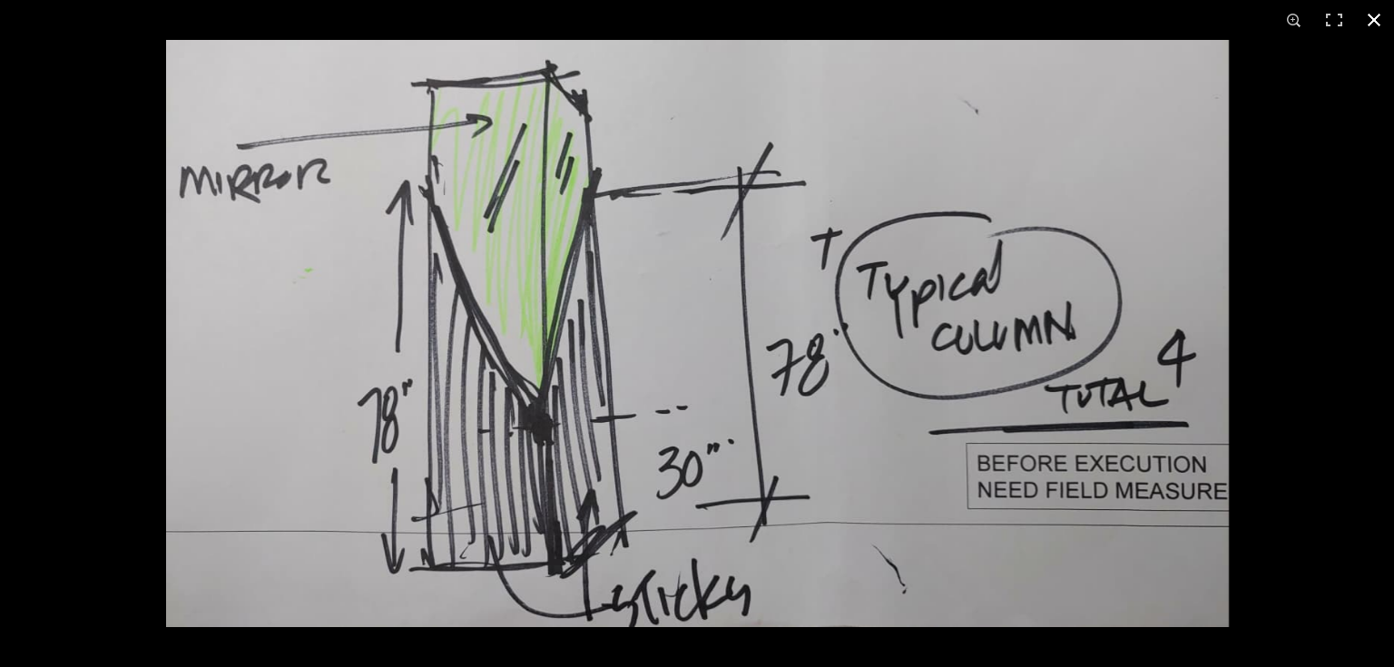
click at [1261, 222] on div at bounding box center [863, 373] width 1394 height 667
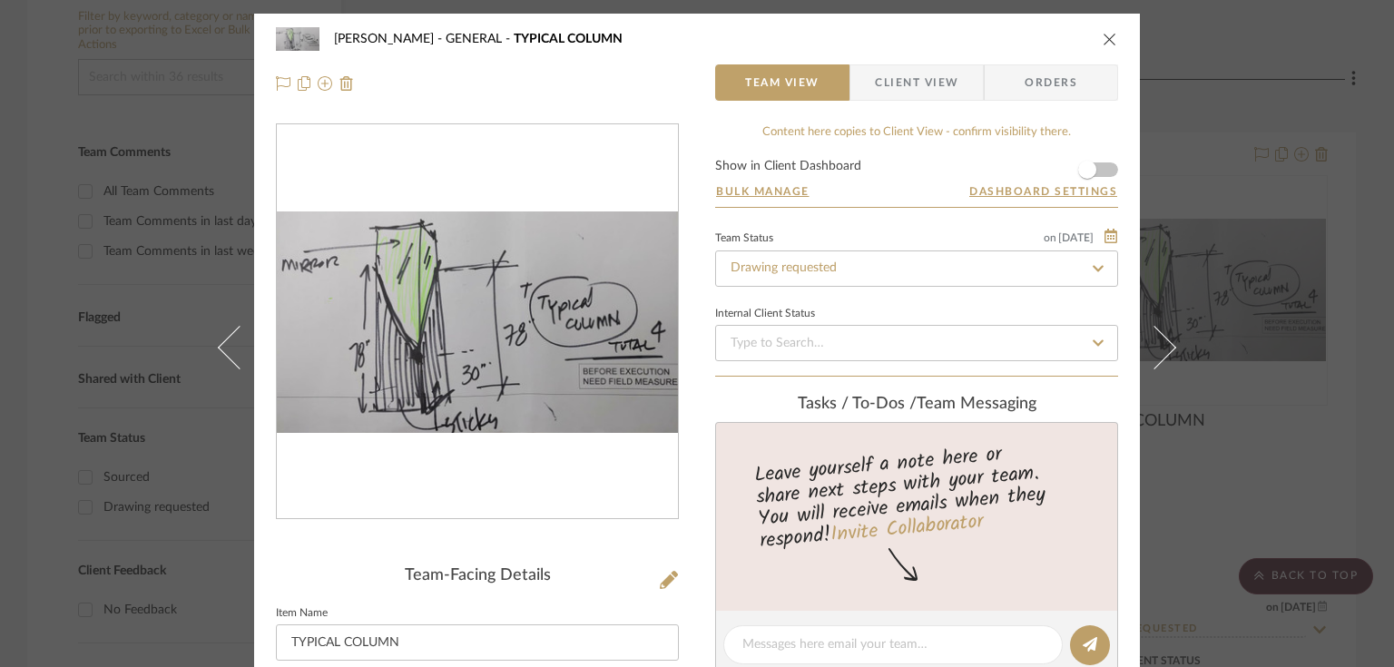
click at [538, 372] on img "0" at bounding box center [477, 322] width 401 height 222
